Goal: Task Accomplishment & Management: Complete application form

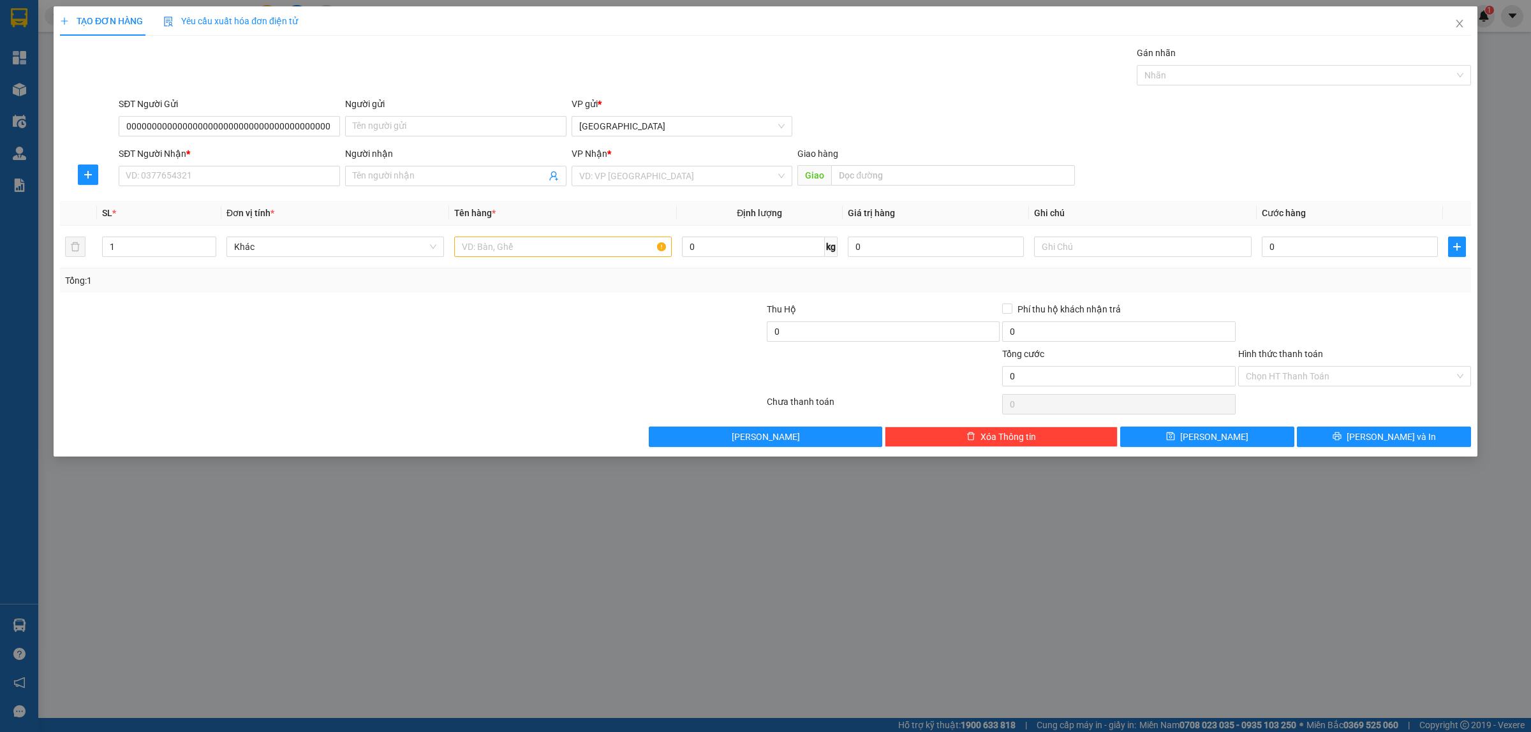
scroll to position [0, 3331]
click at [332, 125] on input "0000000000000000000000000000000000000000000000000000000000000000000000000000000…" at bounding box center [229, 126] width 221 height 20
click at [330, 125] on input "0000000000000000000000000000000000000000000000000000000000000000000000000000000…" at bounding box center [229, 126] width 221 height 20
click at [330, 128] on input "0000000000000000000000000000000000000000000000000000000000000000000000000000000…" at bounding box center [229, 126] width 221 height 20
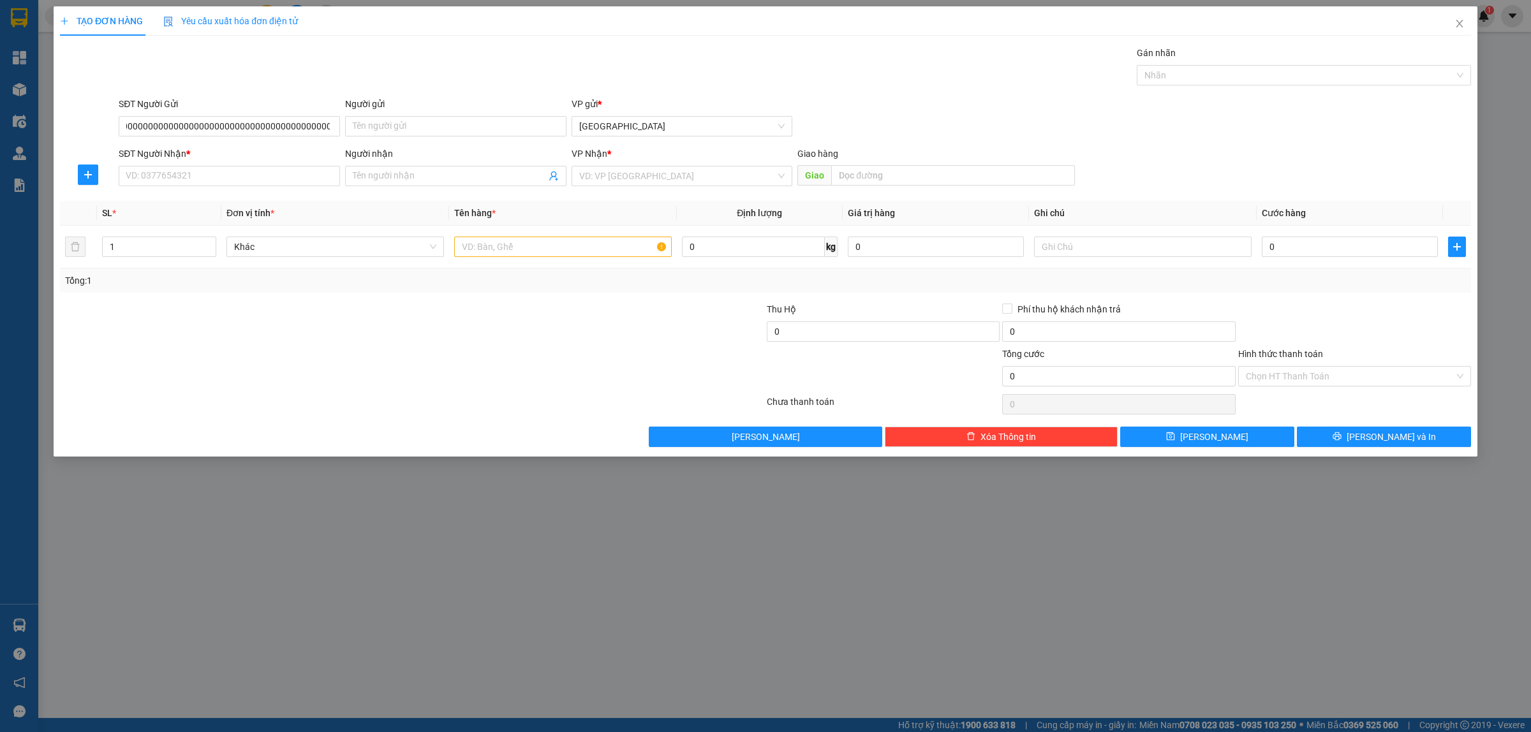
scroll to position [0, 0]
drag, startPoint x: 342, startPoint y: 78, endPoint x: 381, endPoint y: 99, distance: 43.9
click at [381, 99] on div "Transit Pickup Surcharge Ids Transit Deliver Surcharge Ids Transit Deliver Surc…" at bounding box center [765, 246] width 1411 height 401
click at [329, 131] on input "0000000000000000000000000000000000000000000000000000000000000000000000000000000…" at bounding box center [229, 126] width 221 height 20
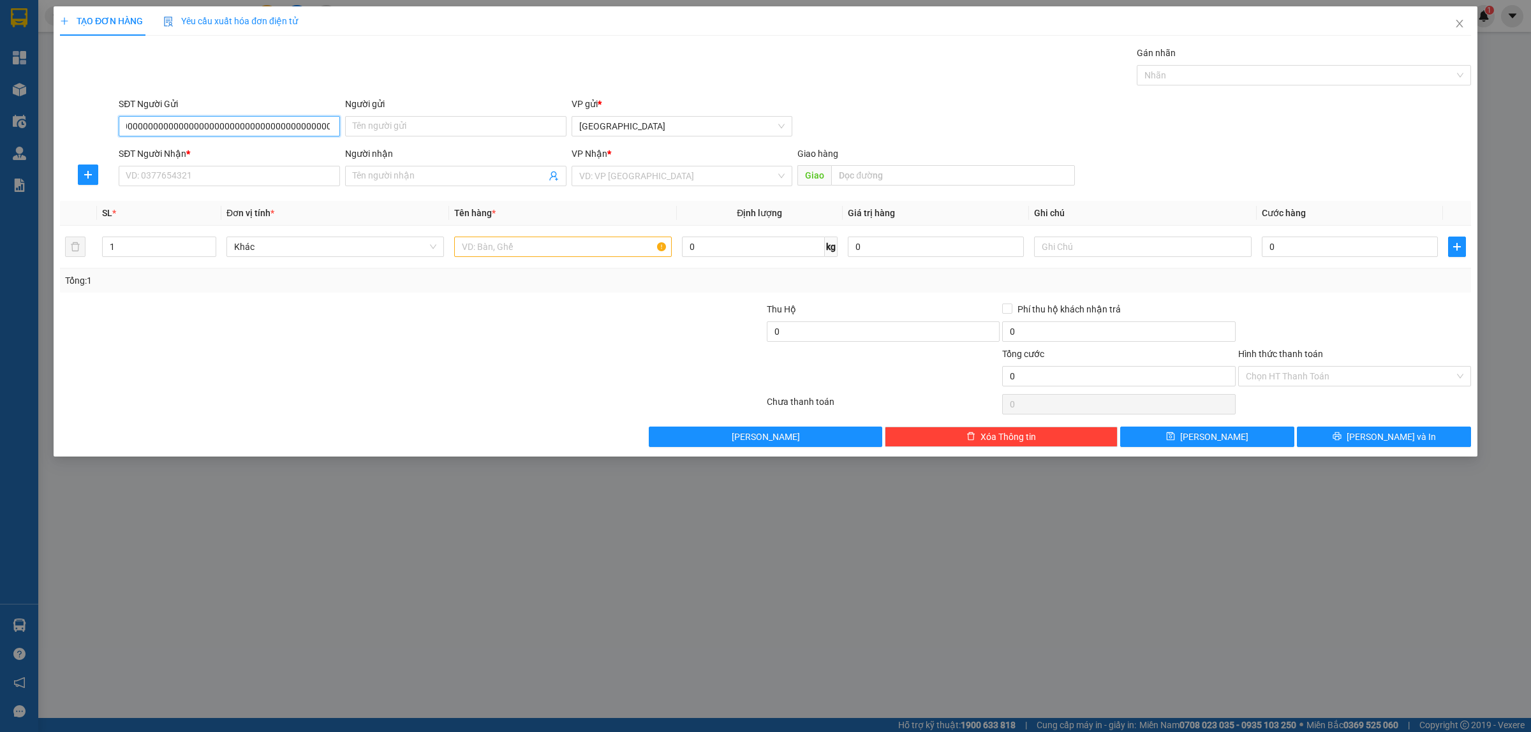
click at [327, 128] on input "0000000000000000000000000000000000000000000000000000000000000000000000000000000…" at bounding box center [229, 126] width 221 height 20
click at [129, 128] on input "0000000000000000000000000000000000000000000000000000000000000000000000000000000…" at bounding box center [229, 126] width 221 height 20
click at [330, 128] on input "0000000000000000000000000000000000000000000000000000000000000000000000000000000…" at bounding box center [229, 126] width 221 height 20
type input "0000000000000000000000000000000000000000000000000000000000000000000000000000000…"
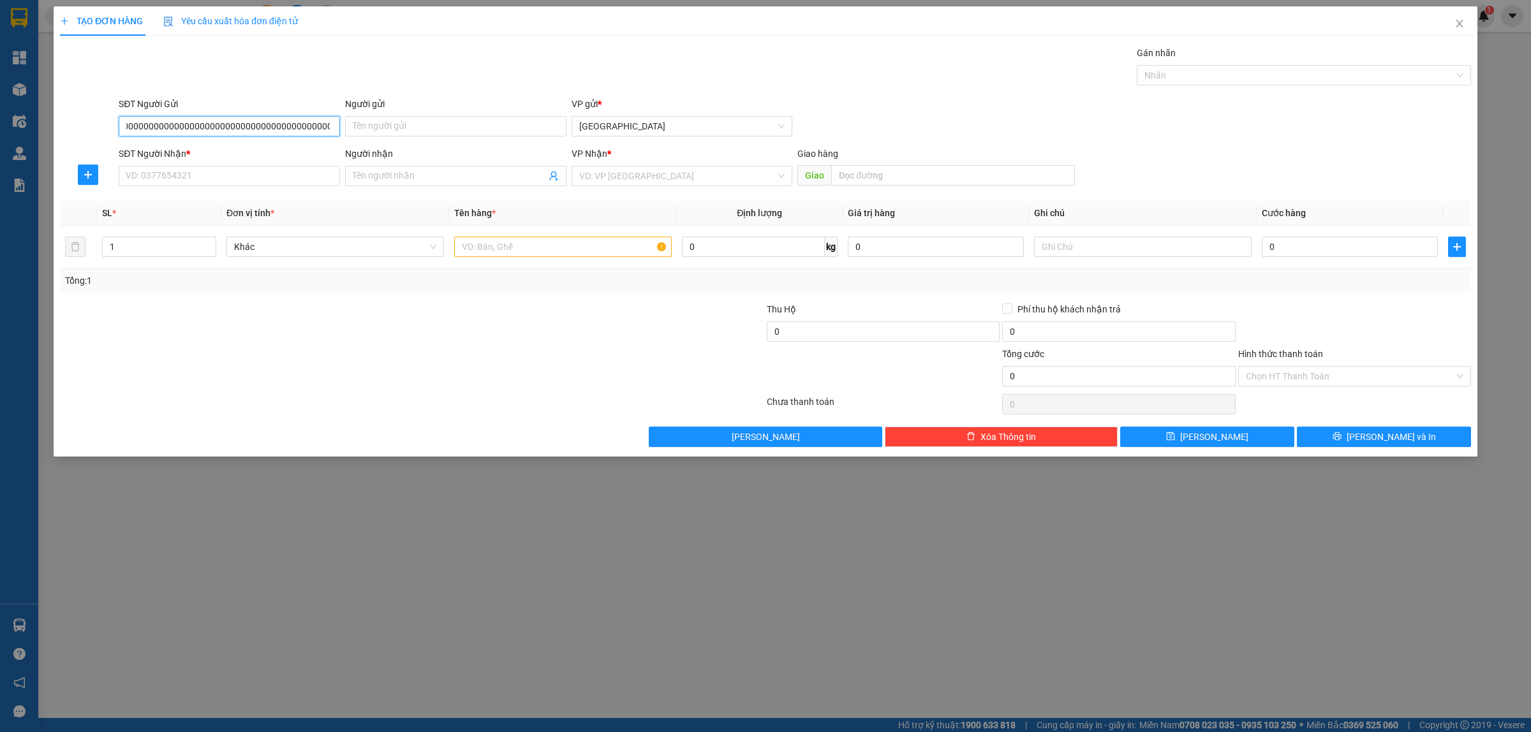
scroll to position [0, 3147]
click at [330, 130] on input "0000000000000000000000000000000000000000000000000000000000000000000000000000000…" at bounding box center [229, 126] width 221 height 20
click at [332, 130] on input "0000000000000000000000000000000000000000000000000000000000000000000000000000000…" at bounding box center [229, 126] width 221 height 20
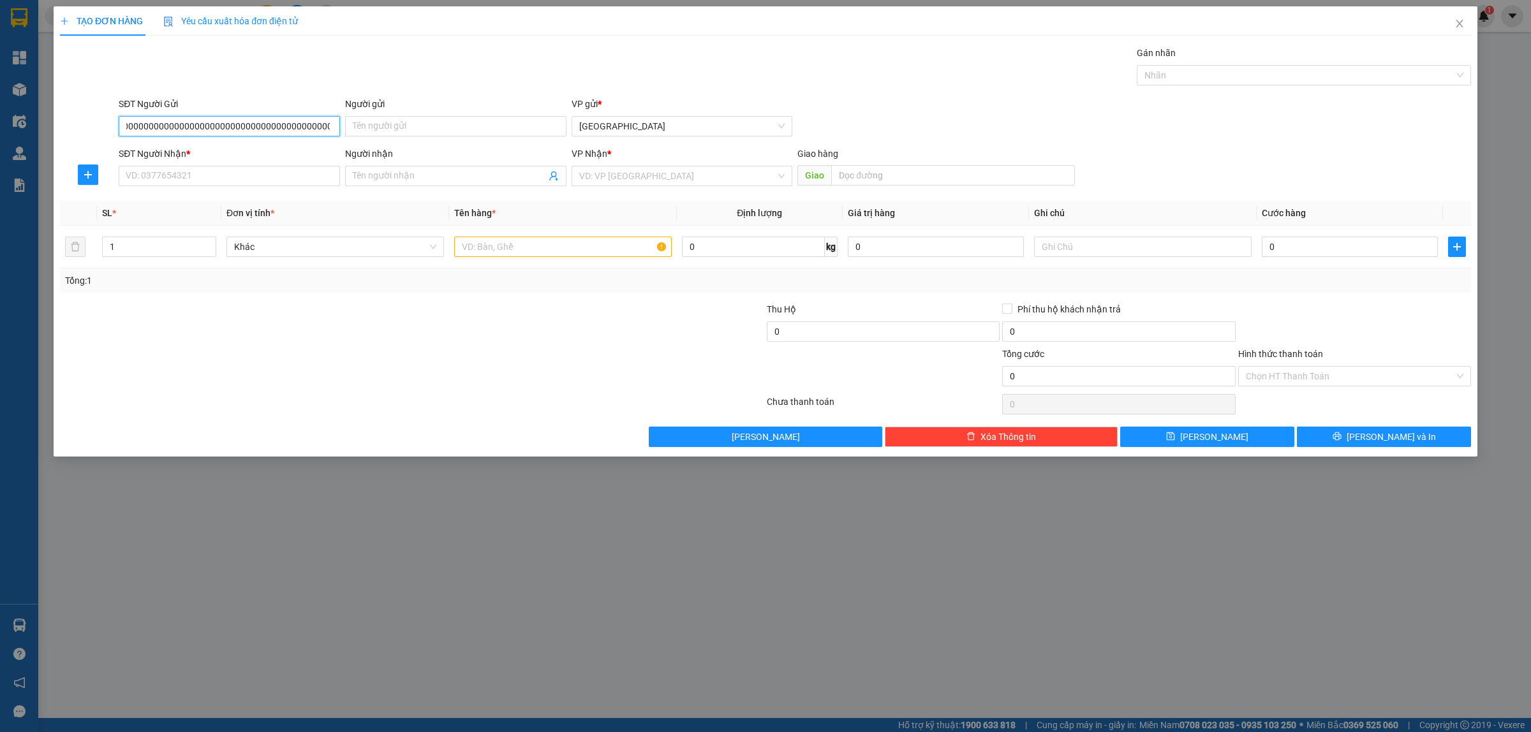
click at [330, 125] on input "0000000000000000000000000000000000000000000000000000000000000000000000000000000…" at bounding box center [229, 126] width 221 height 20
click at [1460, 24] on icon "close" at bounding box center [1459, 24] width 7 height 8
